Goal: Information Seeking & Learning: Check status

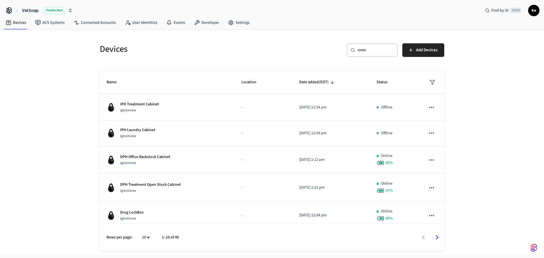
click at [381, 49] on input "text" at bounding box center [375, 50] width 37 height 6
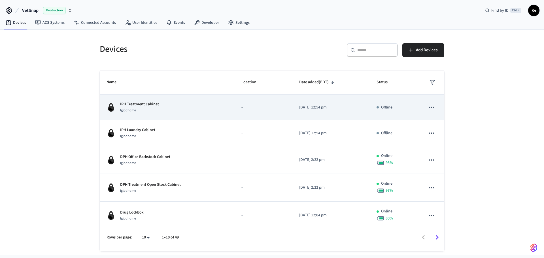
click at [181, 106] on div "IPH Treatment Cabinet Igloohome" at bounding box center [166, 107] width 121 height 12
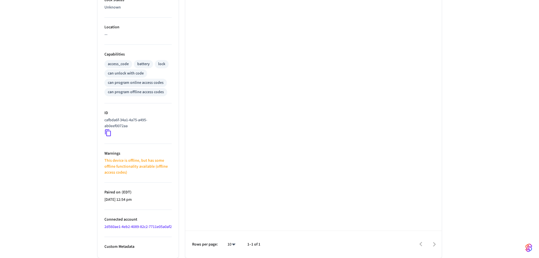
scroll to position [192, 0]
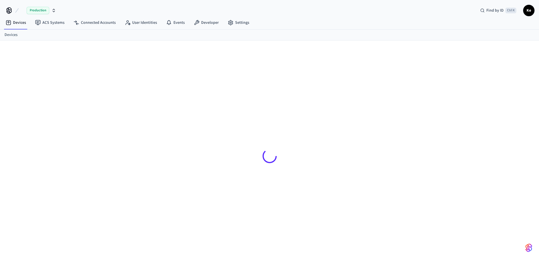
scroll to position [9, 0]
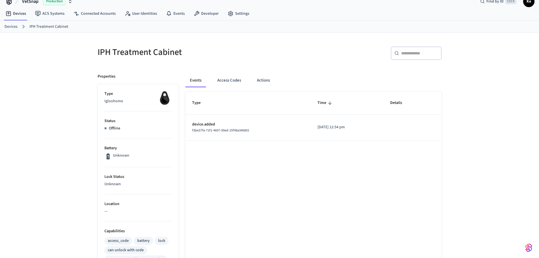
click at [12, 28] on link "Devices" at bounding box center [11, 27] width 13 height 6
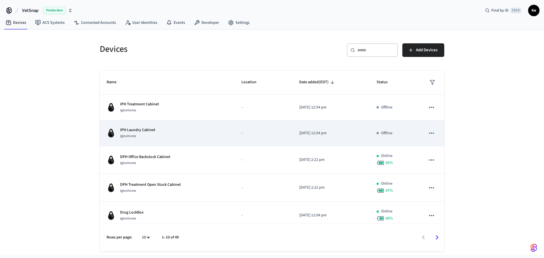
click at [188, 133] on div "IPH Laundry Cabinet Igloohome" at bounding box center [166, 133] width 121 height 12
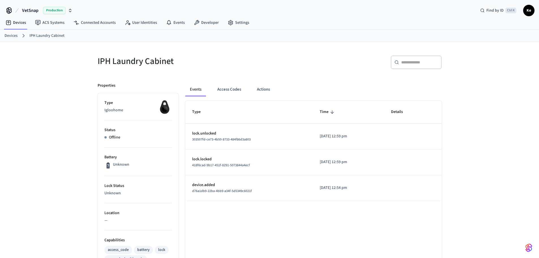
click at [6, 37] on link "Devices" at bounding box center [11, 36] width 13 height 6
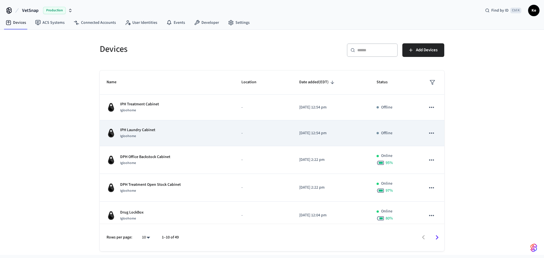
click at [225, 127] on td "IPH Laundry Cabinet Igloohome" at bounding box center [167, 133] width 135 height 26
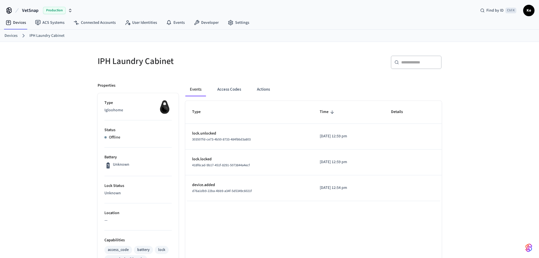
click at [182, 82] on div "Events Access Codes Actions Type Time Details lock.unlocked 303507fd-ce73-4b50-…" at bounding box center [310, 260] width 263 height 368
click at [10, 36] on link "Devices" at bounding box center [11, 36] width 13 height 6
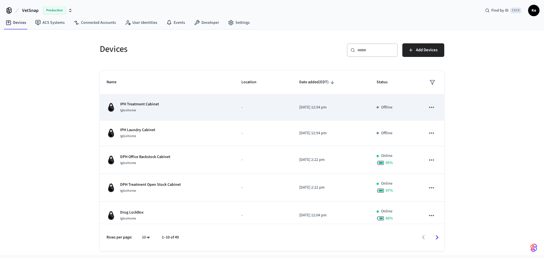
click at [218, 108] on div "IPH Treatment Cabinet Igloohome" at bounding box center [166, 107] width 121 height 12
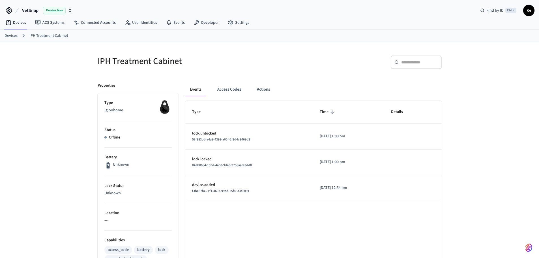
click at [181, 116] on div "Events Access Codes Actions Type Time Details lock.unlocked 53f983cd-a4a8-4393-…" at bounding box center [310, 260] width 263 height 368
click at [264, 85] on button "Actions" at bounding box center [264, 90] width 22 height 14
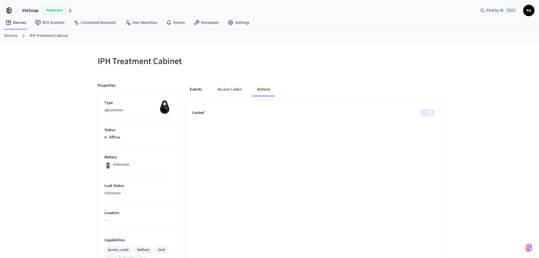
click at [194, 89] on button "Events" at bounding box center [195, 90] width 21 height 14
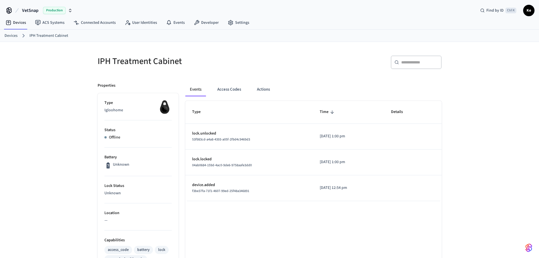
click at [10, 34] on link "Devices" at bounding box center [11, 36] width 13 height 6
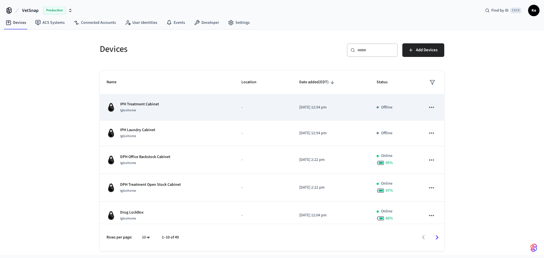
click at [189, 102] on div "IPH Treatment Cabinet Igloohome" at bounding box center [166, 107] width 121 height 12
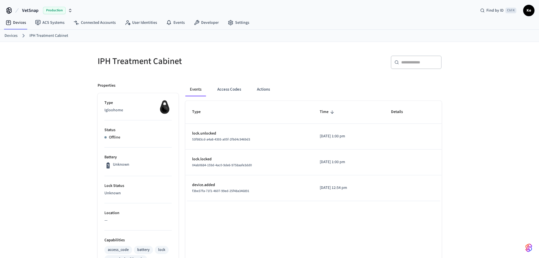
click at [183, 132] on div "Events Access Codes Actions Type Time Details lock.unlocked 53f983cd-a4a8-4393-…" at bounding box center [310, 260] width 263 height 368
click at [180, 147] on div "Events Access Codes Actions Type Time Details lock.unlocked 53f983cd-a4a8-4393-…" at bounding box center [310, 260] width 263 height 368
click at [75, 117] on div "IPH Treatment Cabinet ​ ​ Properties Type Igloohome Status Online Battery 89% L…" at bounding box center [269, 232] width 539 height 381
click at [281, 69] on div "​ ​" at bounding box center [357, 64] width 169 height 18
click at [8, 34] on link "Devices" at bounding box center [11, 36] width 13 height 6
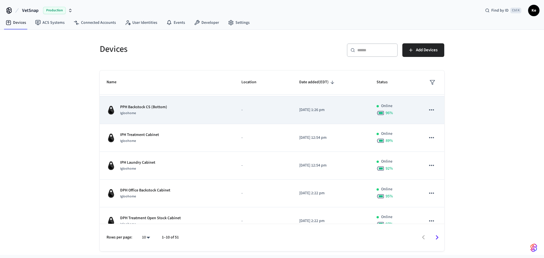
scroll to position [28, 0]
